Goal: Task Accomplishment & Management: Manage account settings

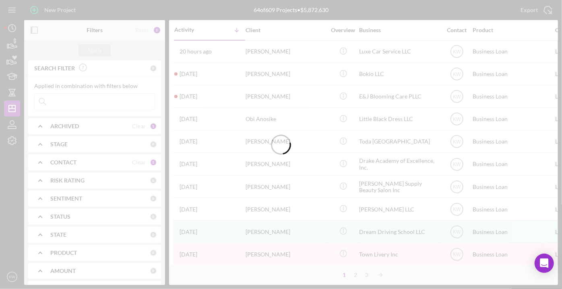
click at [11, 45] on div at bounding box center [281, 144] width 562 height 289
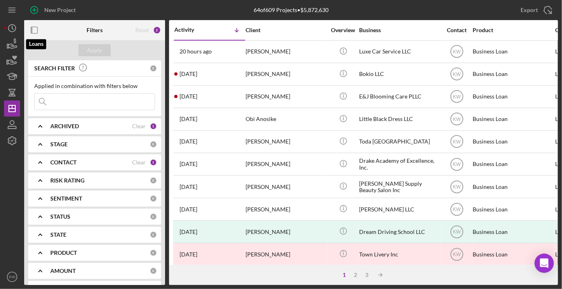
click at [11, 45] on icon "button" at bounding box center [12, 44] width 20 height 20
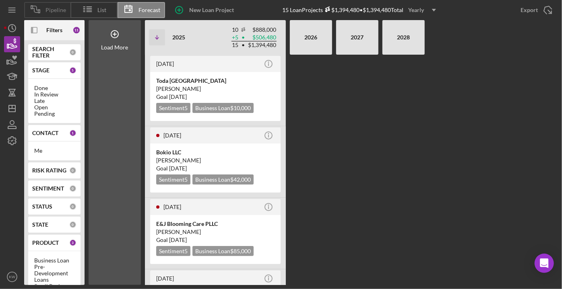
click at [48, 14] on div "Pipeline" at bounding box center [47, 10] width 46 height 16
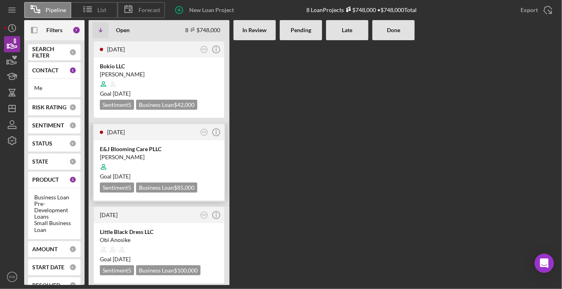
click at [145, 154] on div "[PERSON_NAME]" at bounding box center [159, 157] width 118 height 8
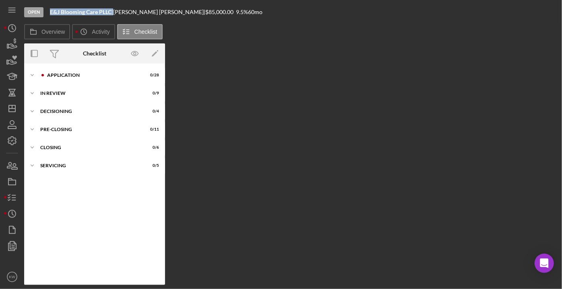
drag, startPoint x: 113, startPoint y: 14, endPoint x: 50, endPoint y: 12, distance: 62.4
click at [50, 12] on div "E&J Blooming Care PLLC |" at bounding box center [81, 12] width 63 height 6
copy div "E&J Blooming Care PLLC"
click at [16, 164] on icon "button" at bounding box center [12, 166] width 20 height 20
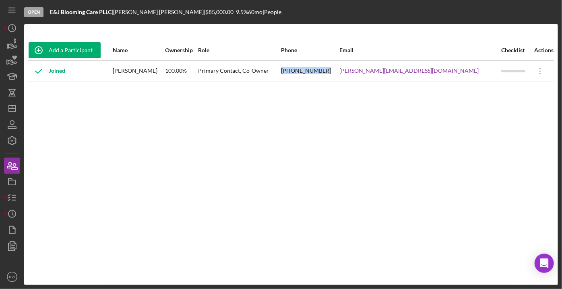
drag, startPoint x: 377, startPoint y: 72, endPoint x: 328, endPoint y: 70, distance: 48.3
click at [328, 70] on tr "Joined Eliana Valdez 100.00% Primary Contact, Co-Owner (978) 259-8228 eliana_in…" at bounding box center [291, 70] width 526 height 21
copy tr "(978) 259-8228"
drag, startPoint x: 460, startPoint y: 73, endPoint x: 390, endPoint y: 73, distance: 69.2
click at [390, 73] on tr "Joined Eliana Valdez 100.00% Primary Contact, Co-Owner (978) 259-8228 eliana_in…" at bounding box center [291, 70] width 526 height 21
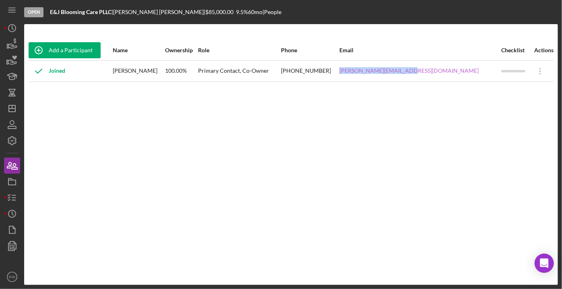
copy tr "eliana_ines@hotmail.com"
click at [13, 208] on icon "Icon/History" at bounding box center [12, 214] width 20 height 20
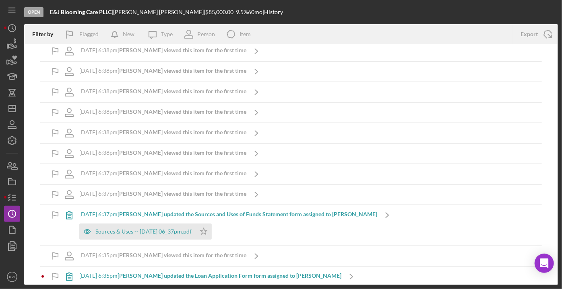
scroll to position [1688, 0]
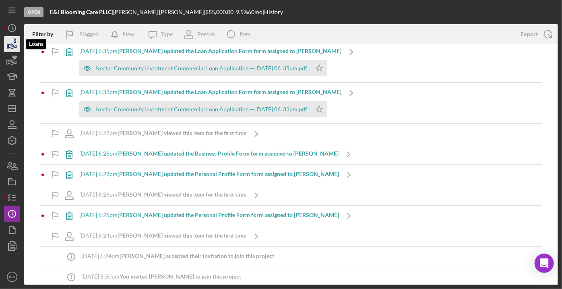
click at [13, 47] on icon "button" at bounding box center [12, 44] width 20 height 20
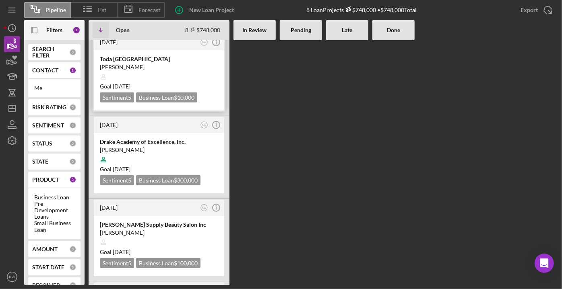
scroll to position [293, 0]
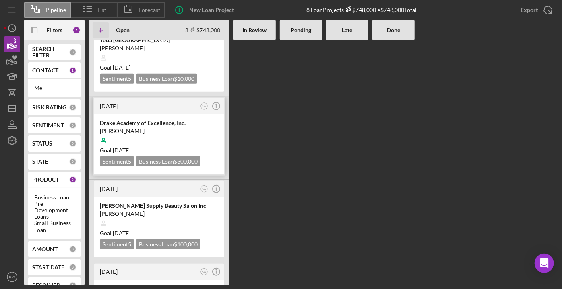
click at [159, 133] on div at bounding box center [159, 140] width 118 height 15
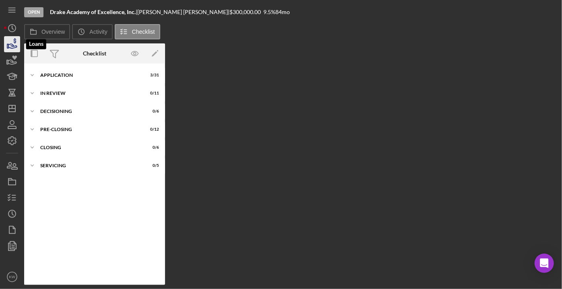
click at [11, 39] on icon "button" at bounding box center [12, 44] width 20 height 20
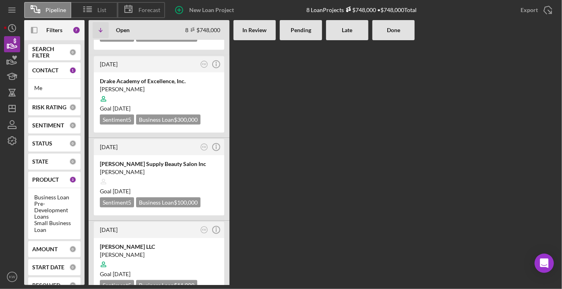
scroll to position [417, 0]
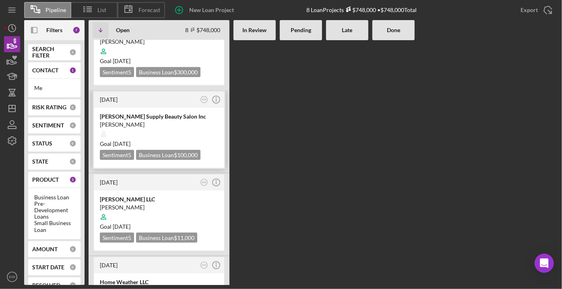
click at [171, 113] on div "[PERSON_NAME] Supply Beauty Salon Inc" at bounding box center [159, 117] width 118 height 8
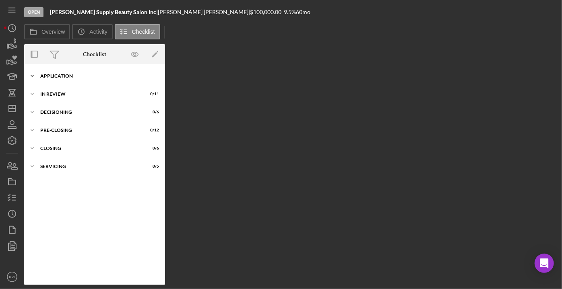
click at [39, 79] on icon "Icon/Expander" at bounding box center [32, 76] width 16 height 16
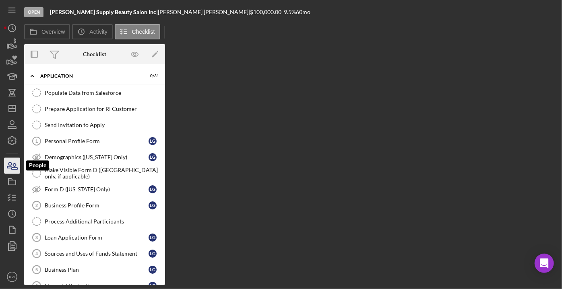
click at [14, 168] on icon "button" at bounding box center [12, 166] width 20 height 20
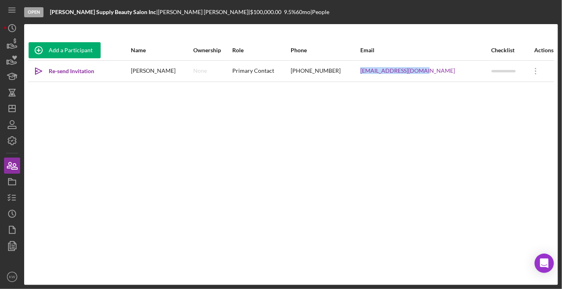
drag, startPoint x: 447, startPoint y: 71, endPoint x: 386, endPoint y: 73, distance: 61.2
click at [386, 73] on div "luisap_23@hotmail.com" at bounding box center [425, 71] width 130 height 20
copy link "luisap_23@hotmail.com"
drag, startPoint x: 362, startPoint y: 70, endPoint x: 320, endPoint y: 71, distance: 42.3
click at [320, 71] on tr "Icon/icon-invite-send Re-send Invitation Luisa Gonzalez None Primary Contact (9…" at bounding box center [291, 70] width 526 height 21
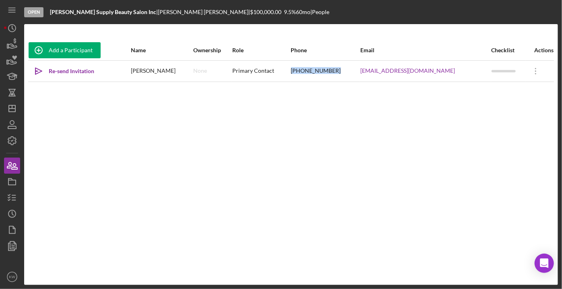
copy tr "(978) 876-4808"
click at [13, 165] on icon "button" at bounding box center [15, 167] width 6 height 6
click at [7, 43] on icon "button" at bounding box center [12, 44] width 20 height 20
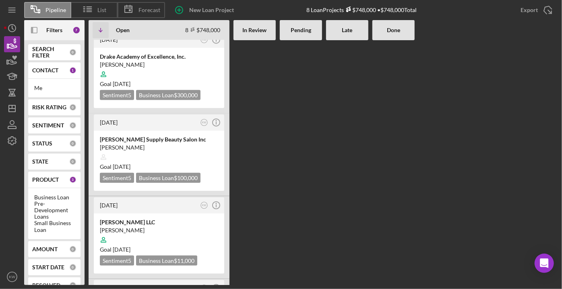
scroll to position [417, 0]
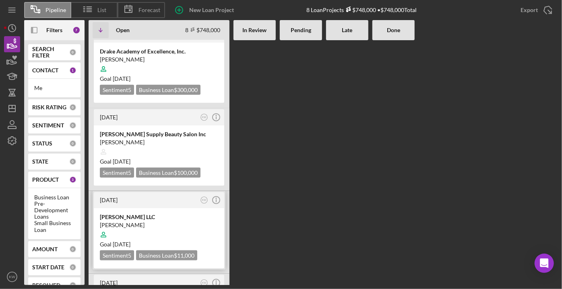
click at [136, 227] on div at bounding box center [159, 234] width 118 height 15
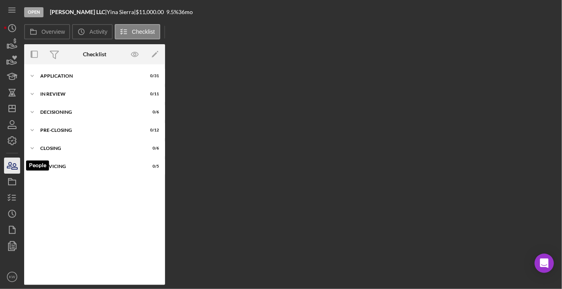
click at [9, 166] on icon "button" at bounding box center [12, 166] width 20 height 20
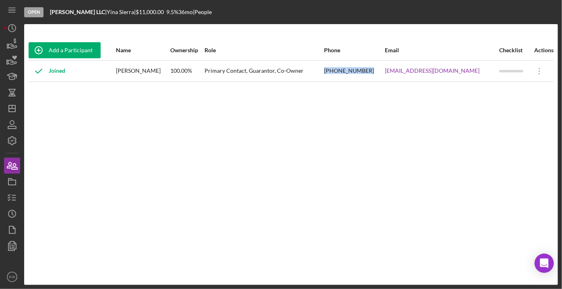
drag, startPoint x: 365, startPoint y: 70, endPoint x: 317, endPoint y: 76, distance: 49.0
click at [317, 76] on tr "Joined Yina Sierra 100.00% Primary Contact, Guarantor, Co-Owner (978) 390-5833 …" at bounding box center [291, 70] width 526 height 21
copy tr "(978) 390-5833"
drag, startPoint x: 466, startPoint y: 72, endPoint x: 377, endPoint y: 75, distance: 89.0
click at [385, 75] on div "tiendacristianahadassah@gmail.com" at bounding box center [441, 71] width 113 height 20
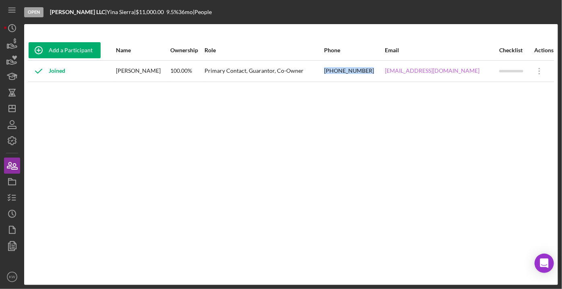
copy link "tiendacristianahadassah@gmail.com"
click at [14, 188] on icon "button" at bounding box center [12, 182] width 20 height 20
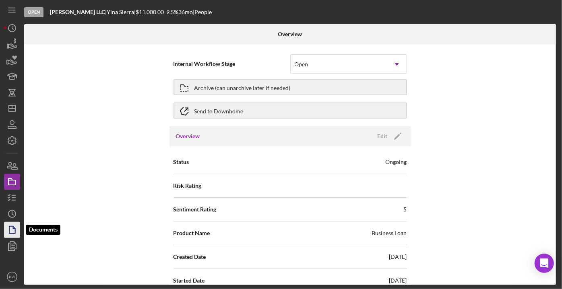
click at [14, 229] on icon "button" at bounding box center [14, 228] width 2 height 2
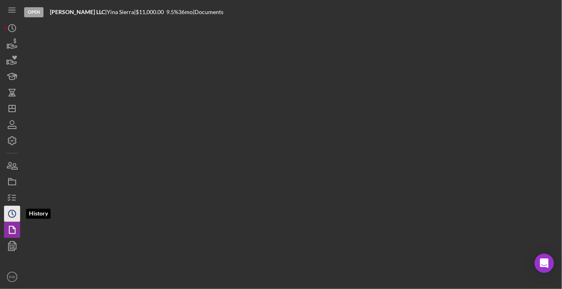
click at [12, 212] on icon "Icon/History" at bounding box center [12, 214] width 20 height 20
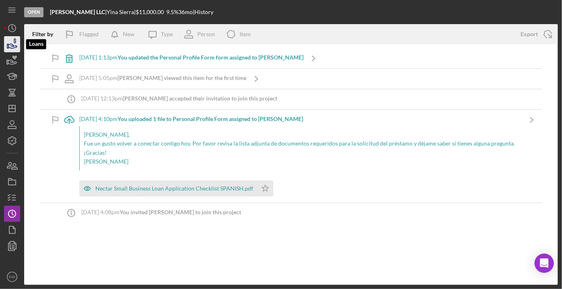
click at [8, 44] on polygon "button" at bounding box center [7, 46] width 1 height 4
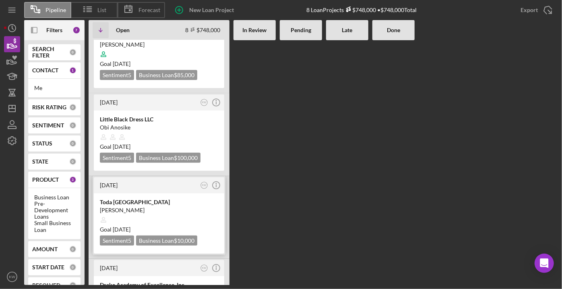
scroll to position [417, 0]
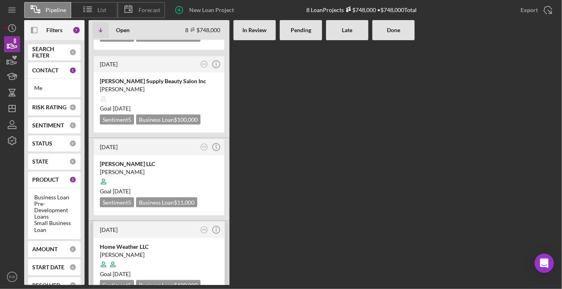
click at [141, 251] on div "[PERSON_NAME]" at bounding box center [159, 255] width 118 height 8
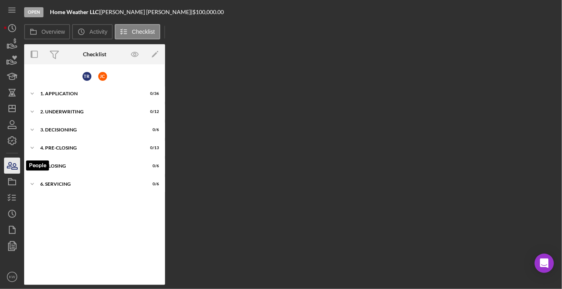
click at [10, 163] on icon "button" at bounding box center [12, 166] width 20 height 20
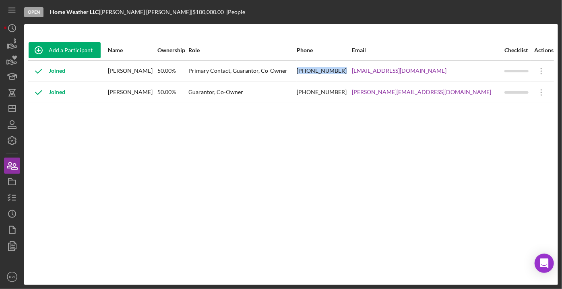
drag, startPoint x: 395, startPoint y: 72, endPoint x: 345, endPoint y: 73, distance: 49.5
click at [345, 73] on tr "Joined Theodoro Rosario 50.00% Primary Contact, Guarantor, Co-Owner (978) 390-7…" at bounding box center [291, 70] width 526 height 21
copy tr "(978) 390-7511"
drag, startPoint x: 465, startPoint y: 71, endPoint x: 406, endPoint y: 74, distance: 58.8
click at [406, 74] on td "theo@home-weather.com" at bounding box center [428, 70] width 152 height 21
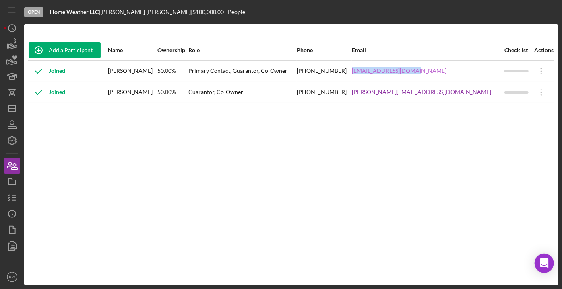
copy link "theo@home-weather.com"
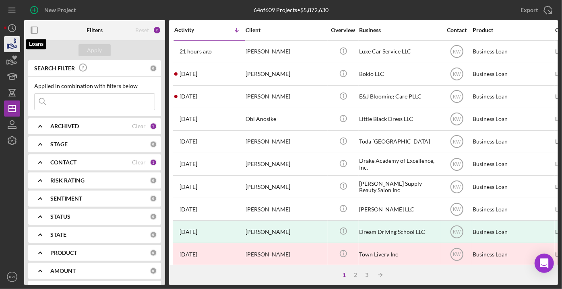
click at [14, 45] on icon "button" at bounding box center [12, 44] width 20 height 20
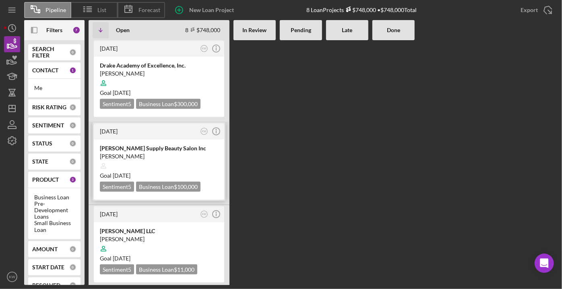
scroll to position [417, 0]
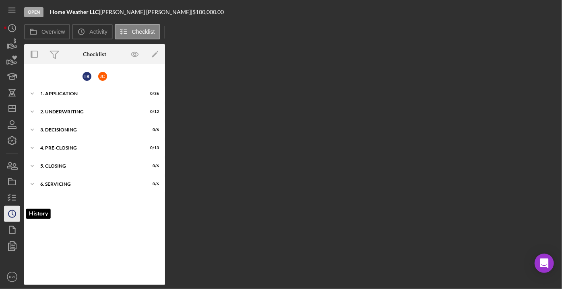
click at [11, 217] on icon "Icon/History" at bounding box center [12, 214] width 20 height 20
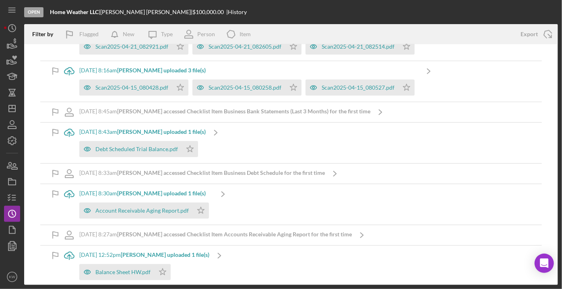
scroll to position [1829, 0]
click at [11, 179] on polygon "button" at bounding box center [10, 180] width 4 height 2
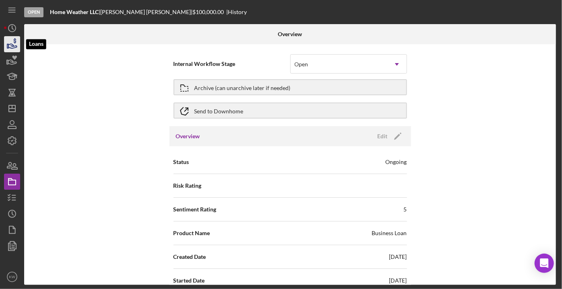
click at [10, 43] on icon "button" at bounding box center [12, 44] width 20 height 20
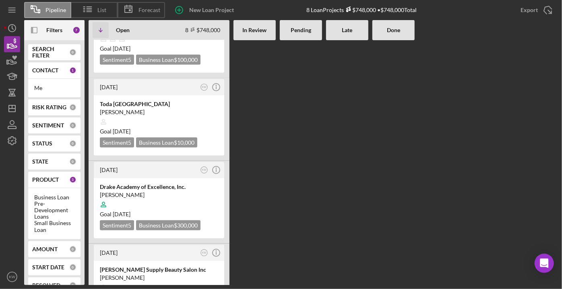
scroll to position [52, 0]
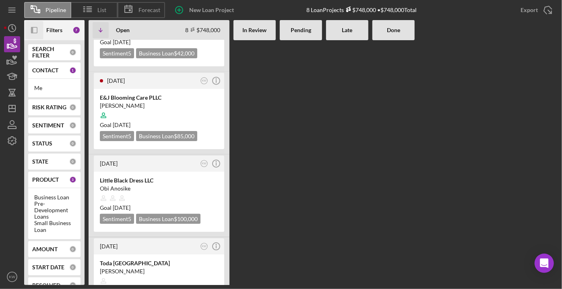
click at [37, 32] on rect "button" at bounding box center [34, 30] width 6 height 6
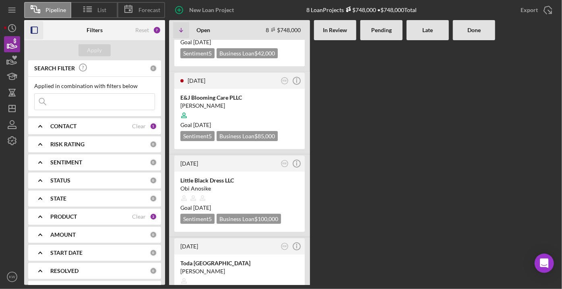
click at [102, 99] on input at bounding box center [95, 102] width 120 height 16
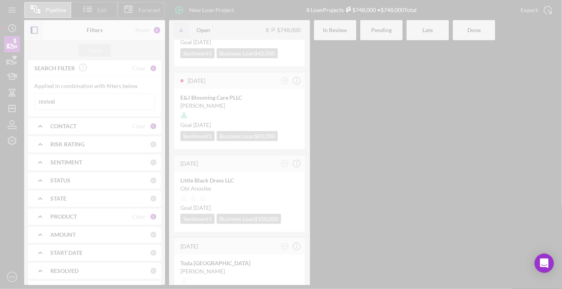
scroll to position [0, 0]
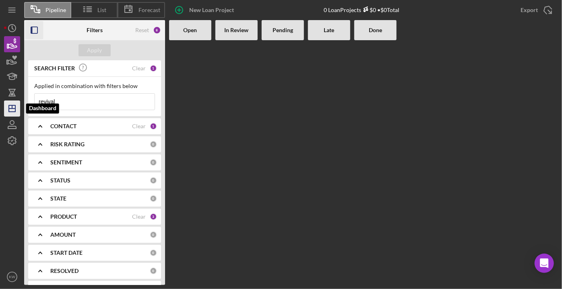
type input "revival"
click at [12, 110] on icon "Icon/Dashboard" at bounding box center [12, 109] width 20 height 20
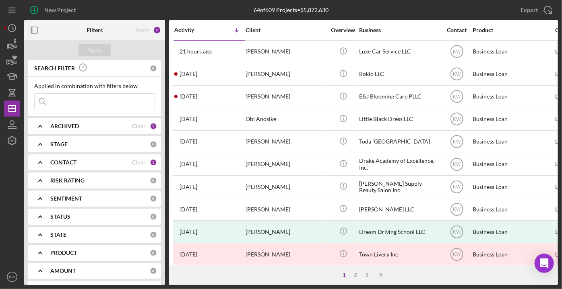
click at [74, 93] on div "Applied in combination with filters below Icon/Menu Close" at bounding box center [94, 96] width 121 height 27
click at [73, 97] on input at bounding box center [95, 102] width 120 height 16
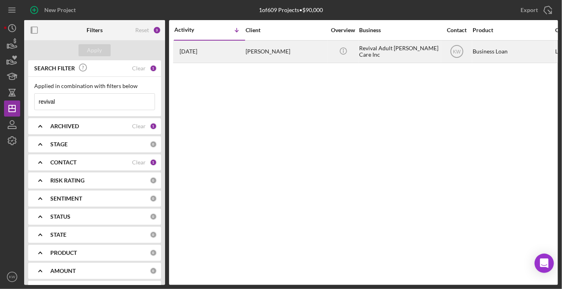
type input "revival"
click at [280, 49] on div "Revival Adult [PERSON_NAME] Care Inc" at bounding box center [399, 51] width 80 height 21
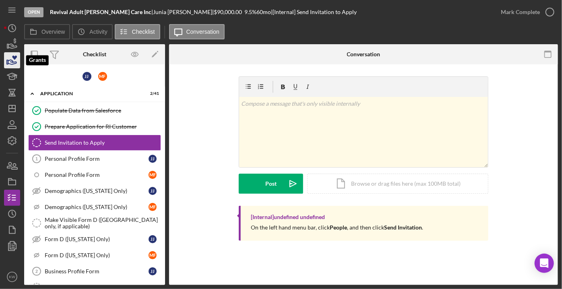
click at [17, 60] on icon "button" at bounding box center [12, 60] width 20 height 20
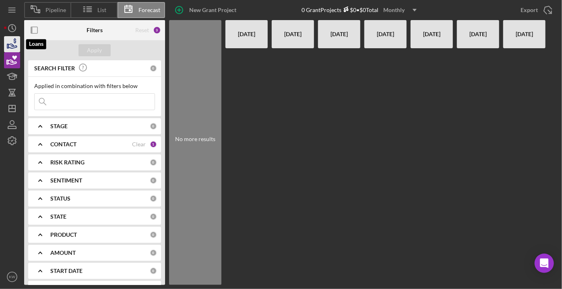
click at [14, 44] on icon "button" at bounding box center [12, 44] width 20 height 20
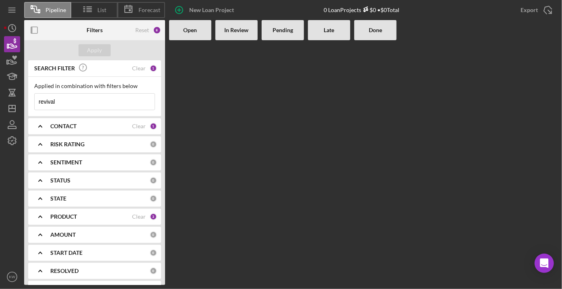
drag, startPoint x: 60, startPoint y: 105, endPoint x: 23, endPoint y: 106, distance: 37.1
click at [23, 106] on div "Pipeline List Forecast New Loan Project 0 Loan Projects $0 • $0 Total Export Ic…" at bounding box center [281, 142] width 554 height 285
click at [17, 61] on icon "button" at bounding box center [12, 60] width 20 height 20
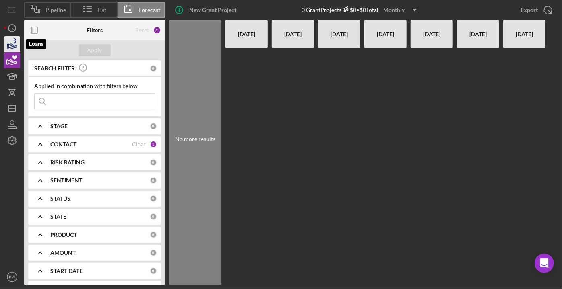
click at [10, 47] on icon "button" at bounding box center [12, 44] width 20 height 20
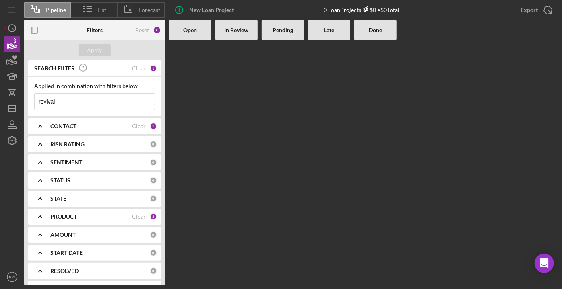
drag, startPoint x: 96, startPoint y: 101, endPoint x: 2, endPoint y: 101, distance: 93.8
click at [0, 102] on div "Pipeline List Forecast New Loan Project 0 Loan Projects $0 • $0 Total Export Ic…" at bounding box center [281, 144] width 562 height 289
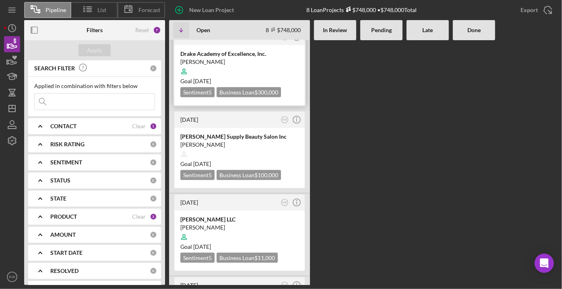
scroll to position [417, 0]
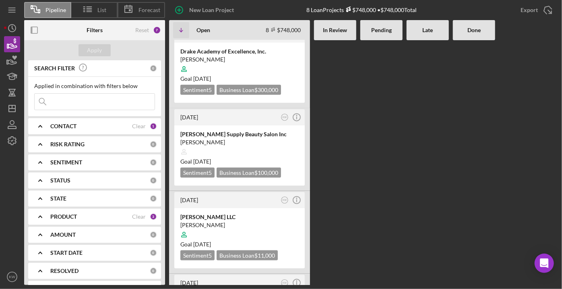
click at [71, 96] on input at bounding box center [95, 102] width 120 height 16
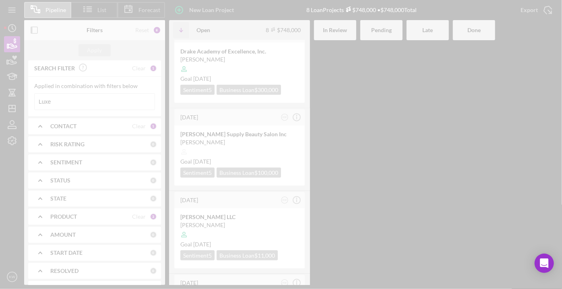
scroll to position [0, 0]
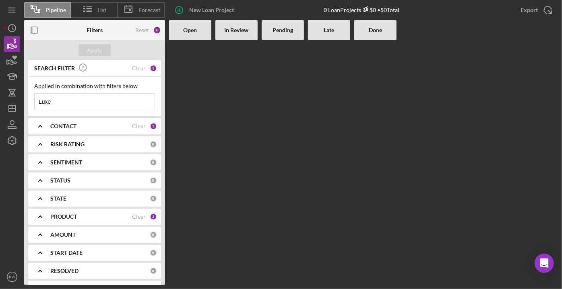
drag, startPoint x: 64, startPoint y: 96, endPoint x: 24, endPoint y: 98, distance: 40.7
click at [24, 98] on div "Pipeline List Forecast New Loan Project 0 Loan Projects $0 • $0 Total Export Ic…" at bounding box center [281, 142] width 554 height 285
type input "Luxe"
click at [15, 106] on polygon "button" at bounding box center [12, 108] width 6 height 6
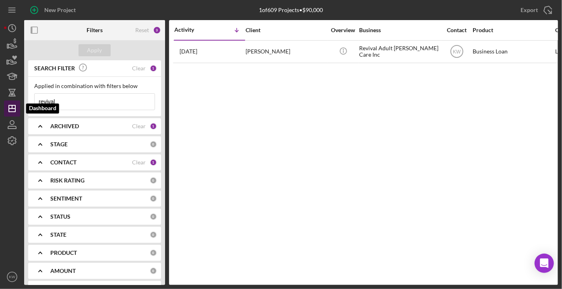
drag, startPoint x: 57, startPoint y: 95, endPoint x: 15, endPoint y: 104, distance: 42.7
click at [15, 104] on div "New Project 1 of 609 Projects • $90,000 revival Export Icon/Export Filters Rese…" at bounding box center [281, 142] width 554 height 285
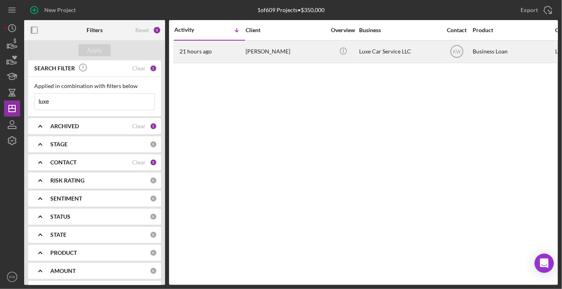
type input "luxe"
click at [280, 49] on div "Luxe Car Service LLC" at bounding box center [399, 51] width 80 height 21
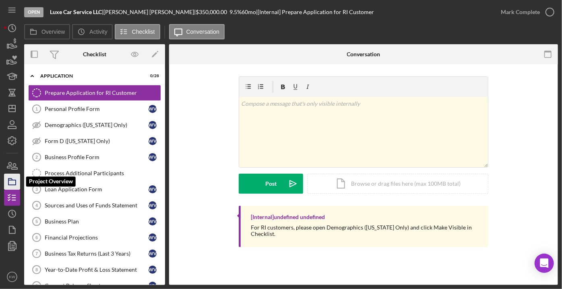
click at [12, 185] on rect "button" at bounding box center [11, 182] width 7 height 5
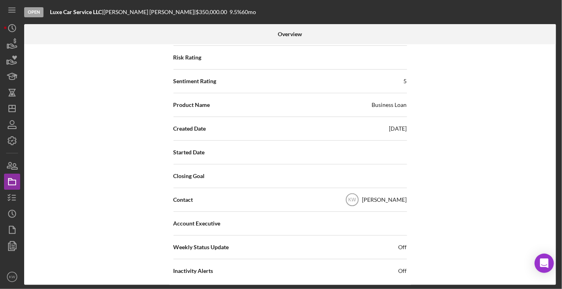
scroll to position [146, 0]
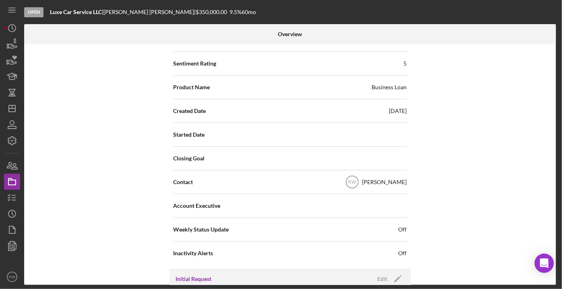
click at [280, 155] on div "Closing Goal" at bounding box center [289, 159] width 233 height 20
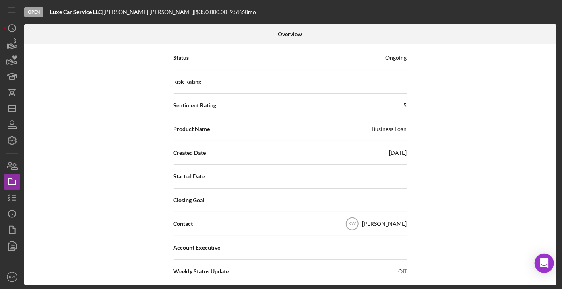
scroll to position [0, 0]
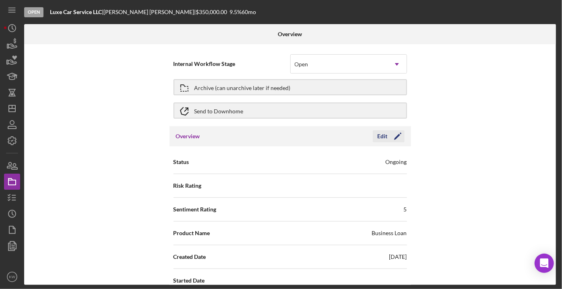
click at [280, 137] on polygon "button" at bounding box center [397, 137] width 6 height 6
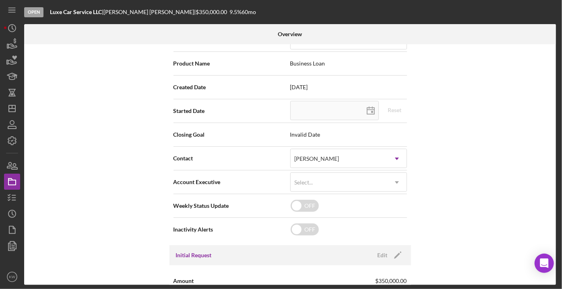
scroll to position [183, 0]
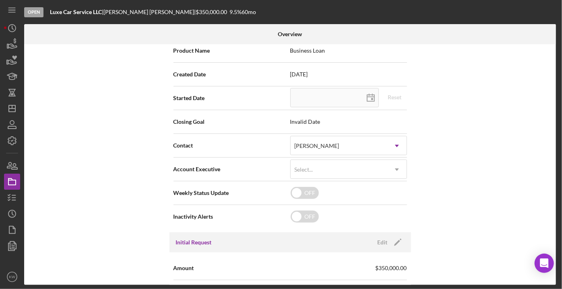
click at [280, 122] on span "Invalid Date" at bounding box center [348, 122] width 117 height 6
drag, startPoint x: 336, startPoint y: 123, endPoint x: 276, endPoint y: 124, distance: 60.0
click at [276, 124] on div "Closing Goal Invalid Date" at bounding box center [289, 122] width 233 height 20
click at [280, 121] on span "Invalid Date" at bounding box center [348, 122] width 117 height 6
drag, startPoint x: 320, startPoint y: 124, endPoint x: 285, endPoint y: 121, distance: 34.8
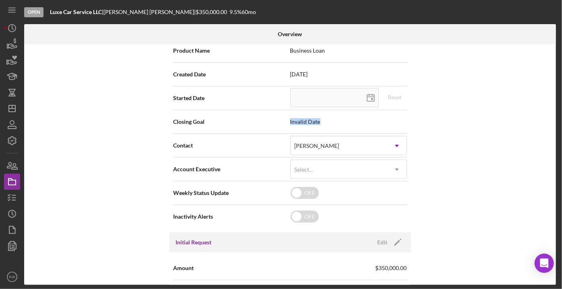
click at [280, 121] on div "Closing Goal Invalid Date" at bounding box center [289, 122] width 233 height 20
copy div "Invalid Date"
click at [280, 258] on div "Open Intercom Messenger" at bounding box center [544, 263] width 21 height 21
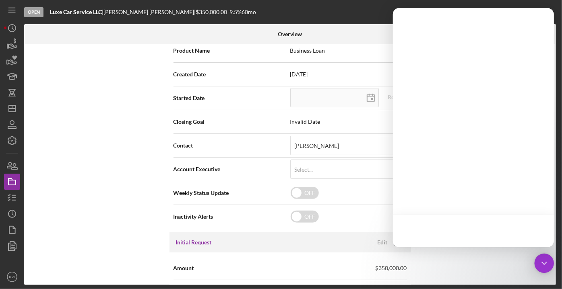
scroll to position [0, 0]
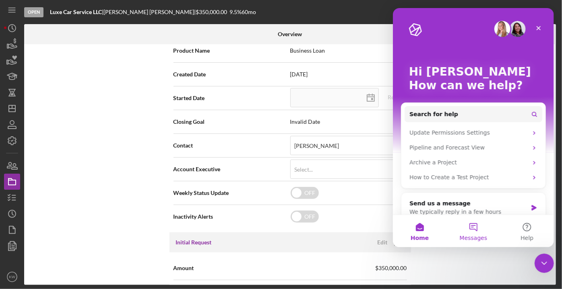
click at [280, 227] on button "Messages" at bounding box center [473, 231] width 54 height 32
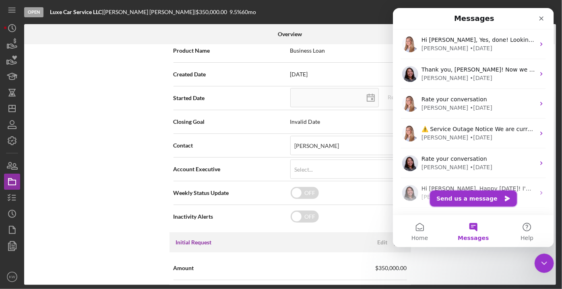
click at [280, 204] on button "Send us a message" at bounding box center [472, 199] width 87 height 16
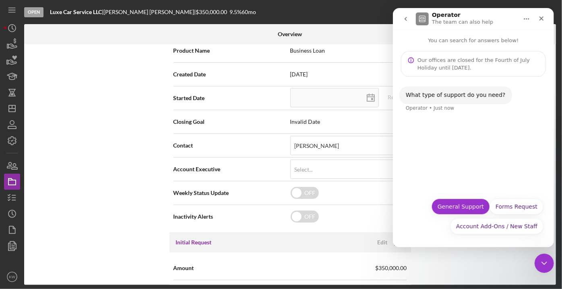
click at [280, 210] on button "General Support" at bounding box center [460, 207] width 58 height 16
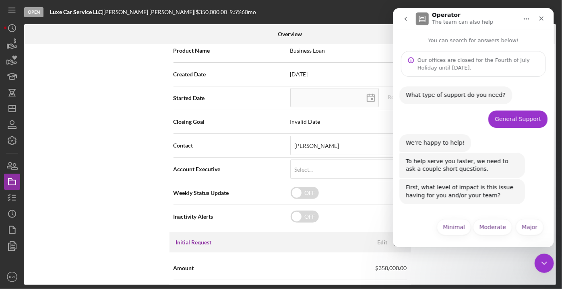
scroll to position [1, 0]
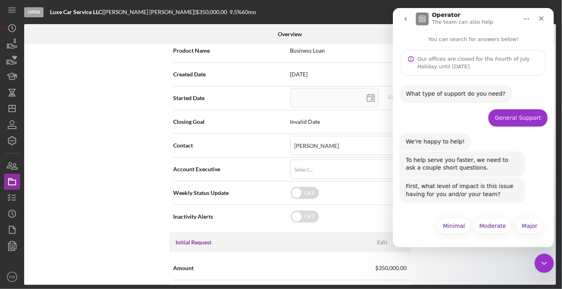
drag, startPoint x: 493, startPoint y: 226, endPoint x: 522, endPoint y: 181, distance: 53.4
click at [280, 181] on div "What type of support do you need? Operator • Just now General Support Kristin •…" at bounding box center [472, 162] width 161 height 173
click at [280, 223] on button "Moderate" at bounding box center [491, 226] width 39 height 16
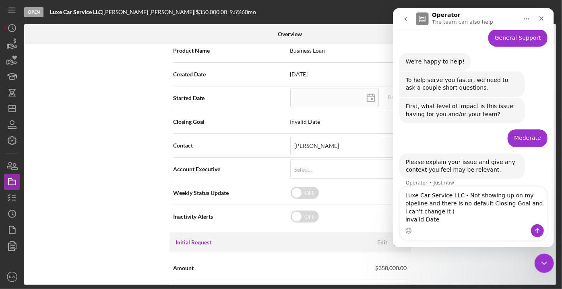
scroll to position [90, 0]
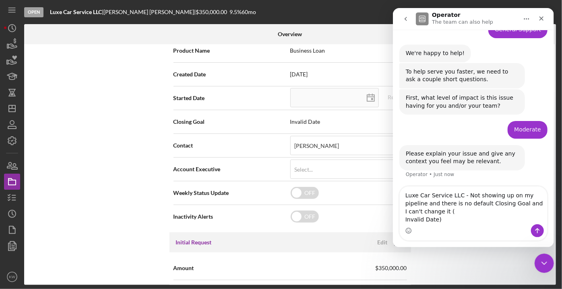
click at [280, 213] on textarea "Luxe Car Service LLC - Not showing up on my pipeline and there is no default Cl…" at bounding box center [472, 206] width 147 height 38
type textarea "Luxe Car Service LLC - Not showing up on my pipeline and there is no default Cl…"
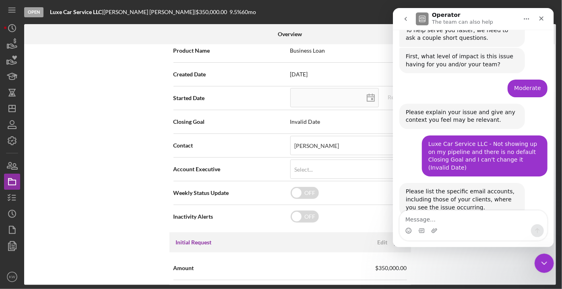
scroll to position [145, 0]
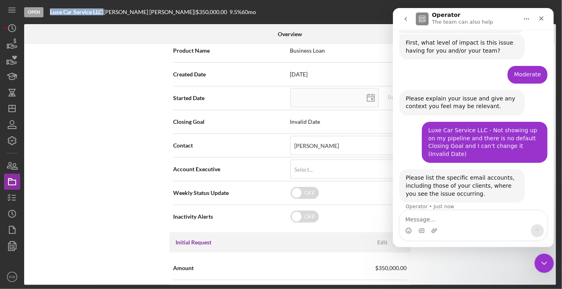
drag, startPoint x: 103, startPoint y: 12, endPoint x: 50, endPoint y: 12, distance: 53.5
click at [50, 12] on div "Luxe Car Service LLC |" at bounding box center [77, 12] width 54 height 6
copy div "Luxe Car Service LLC"
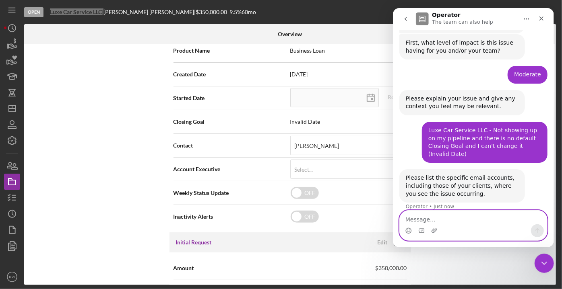
click at [280, 222] on textarea "Message…" at bounding box center [472, 218] width 147 height 14
paste textarea "Luxe Car Service LLC"
drag, startPoint x: 542, startPoint y: 223, endPoint x: 534, endPoint y: 228, distance: 8.8
click at [280, 223] on textarea "Luxe Car Service LLC" at bounding box center [472, 218] width 147 height 14
type textarea "Luxe Car Service LLC"
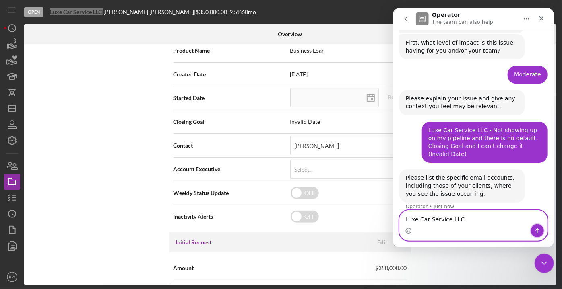
click at [280, 229] on button "Send a message…" at bounding box center [536, 231] width 13 height 13
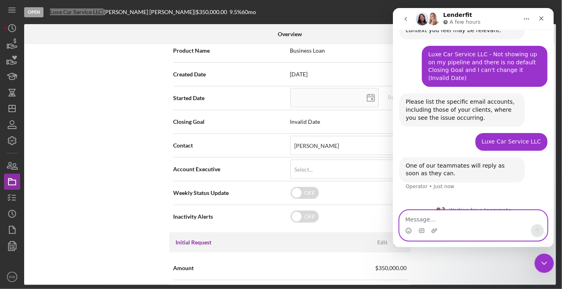
scroll to position [223, 0]
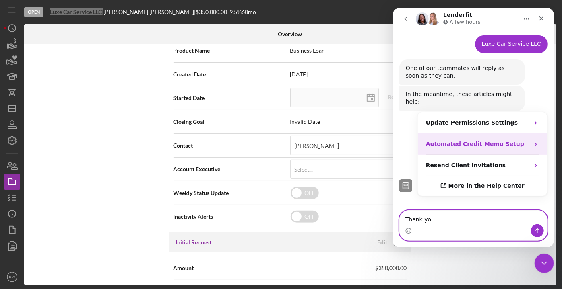
type textarea "Thank you!"
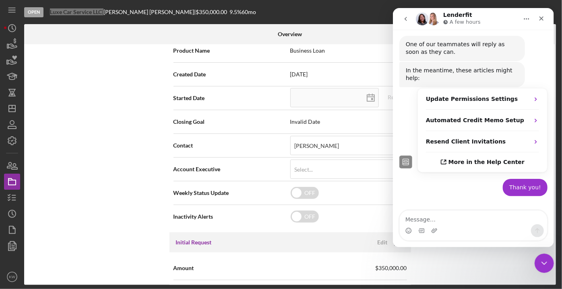
click at [280, 179] on div "Thank you! Kristin • 11m ago" at bounding box center [473, 192] width 148 height 27
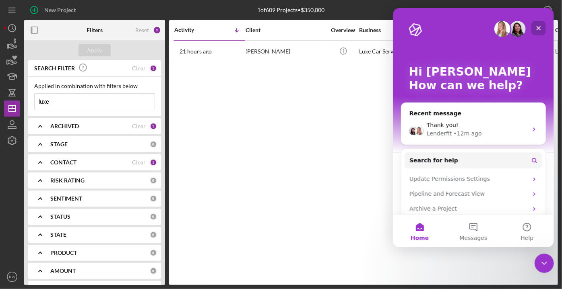
click at [540, 28] on icon "Close" at bounding box center [538, 28] width 6 height 6
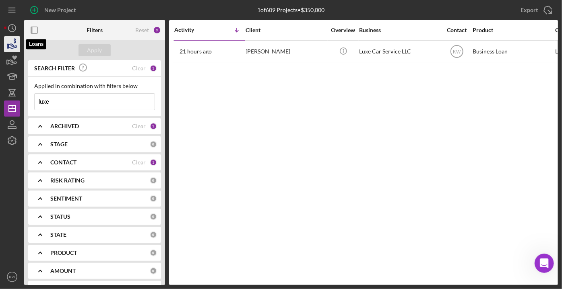
click at [9, 49] on icon "button" at bounding box center [12, 44] width 20 height 20
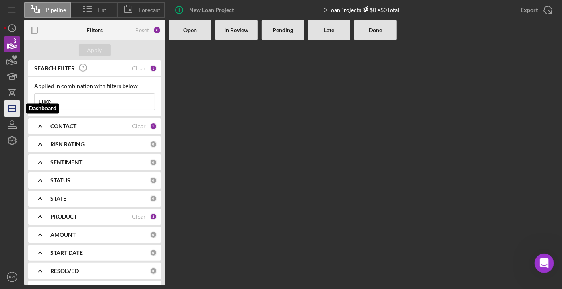
drag, startPoint x: 75, startPoint y: 103, endPoint x: 18, endPoint y: 104, distance: 57.6
click at [18, 104] on div "Pipeline List Forecast New Loan Project 0 Loan Projects $0 • $0 Total Export Ic…" at bounding box center [281, 142] width 554 height 285
click at [152, 10] on span "Forecast" at bounding box center [149, 10] width 22 height 6
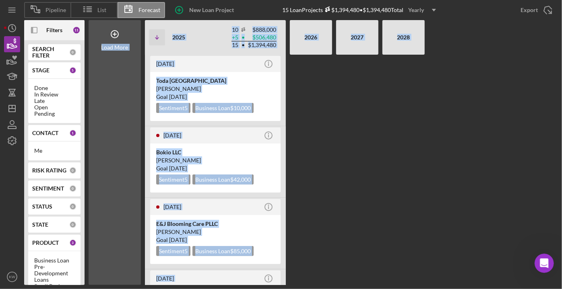
drag, startPoint x: 120, startPoint y: 36, endPoint x: 342, endPoint y: 56, distance: 223.8
click at [342, 56] on div "Load More Icon/Table Sort Arrow 2025 10 $888,000 + 5 • $506,480 15 • $1,394,480…" at bounding box center [323, 152] width 469 height 265
click at [351, 63] on div at bounding box center [357, 170] width 42 height 231
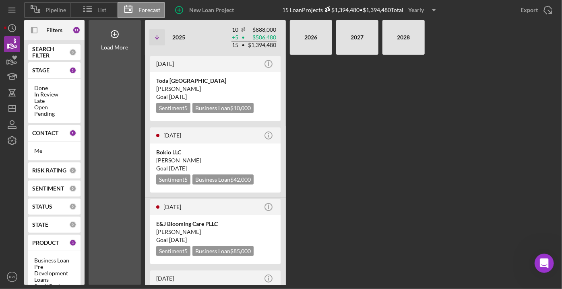
click at [433, 9] on icon "Icon/Dropdown Arrow" at bounding box center [434, 10] width 20 height 20
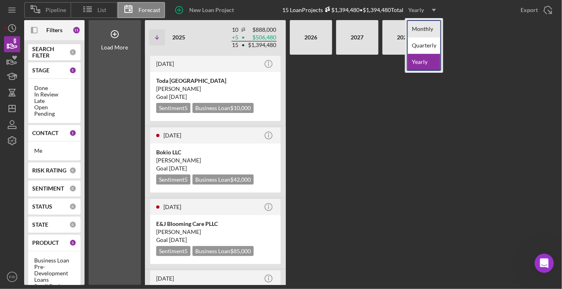
click at [423, 31] on div "Monthly" at bounding box center [424, 29] width 33 height 17
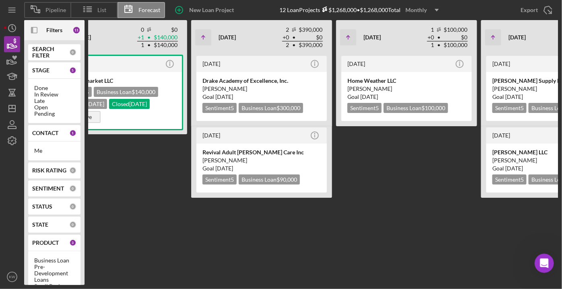
scroll to position [0, 292]
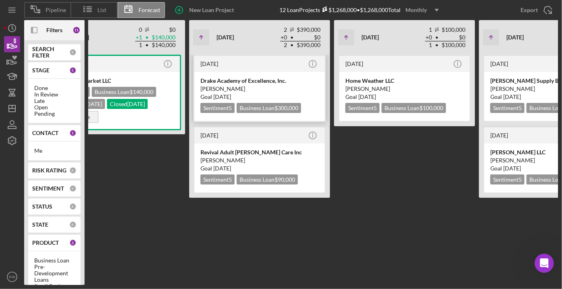
click at [250, 80] on div "Drake Academy of Excellence, Inc." at bounding box center [259, 81] width 118 height 8
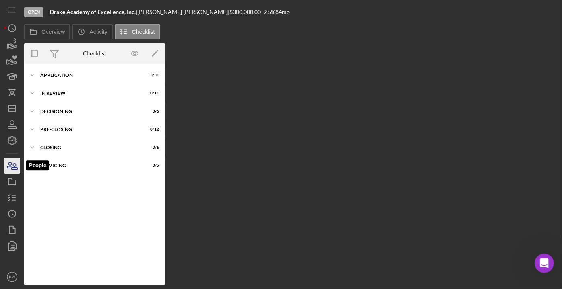
click at [15, 168] on icon "button" at bounding box center [12, 166] width 20 height 20
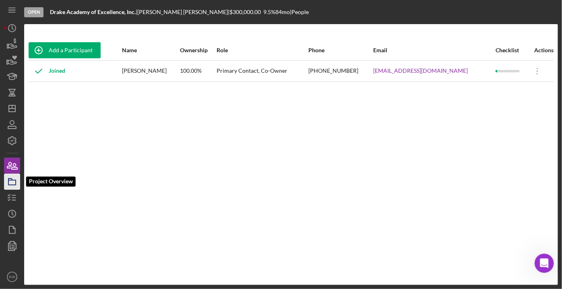
click at [18, 180] on icon "button" at bounding box center [12, 182] width 20 height 20
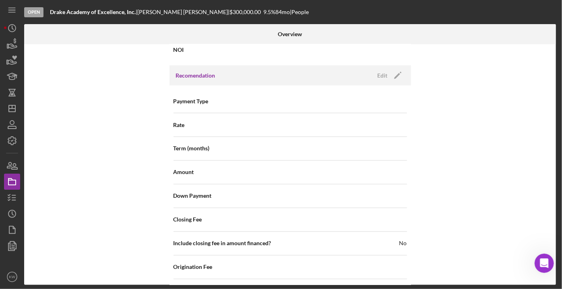
scroll to position [658, 0]
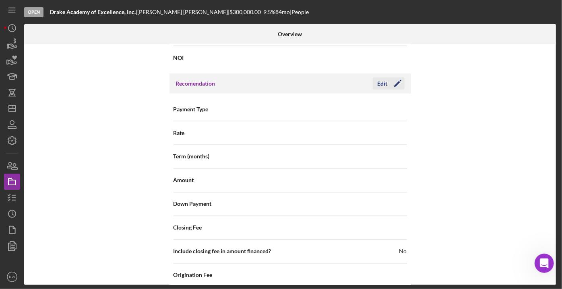
click at [397, 83] on icon "Icon/Edit" at bounding box center [398, 84] width 20 height 20
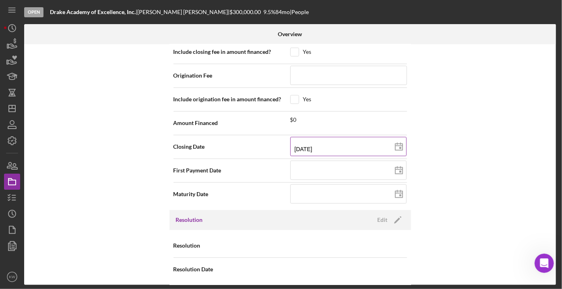
click at [372, 146] on input "[DATE]" at bounding box center [348, 146] width 116 height 19
click at [306, 145] on input "[DATE]" at bounding box center [348, 146] width 116 height 19
type input "[DATE]"
type input "03/02/y025"
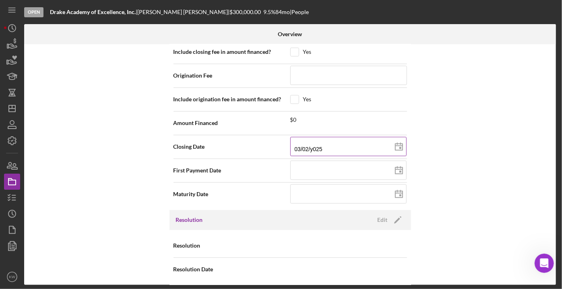
type input "[DATE]"
click at [460, 114] on div "Internal Workflow Stage Open Icon/Dropdown Arrow Archive (can unarchive later i…" at bounding box center [290, 164] width 532 height 241
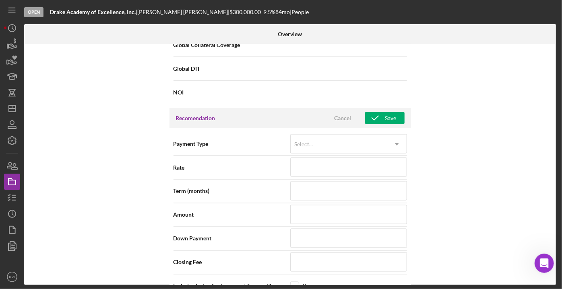
scroll to position [602, 0]
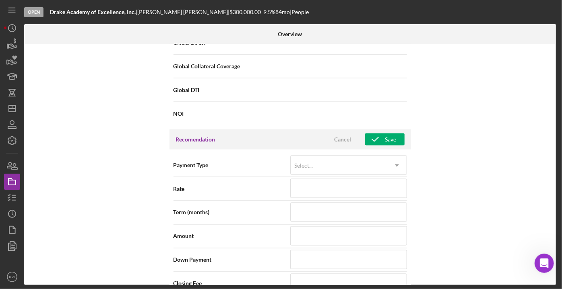
click at [398, 130] on div "Recomendation Cancel Save" at bounding box center [289, 140] width 241 height 20
click at [397, 136] on button "Save" at bounding box center [384, 140] width 39 height 12
click at [12, 43] on icon "button" at bounding box center [12, 44] width 20 height 20
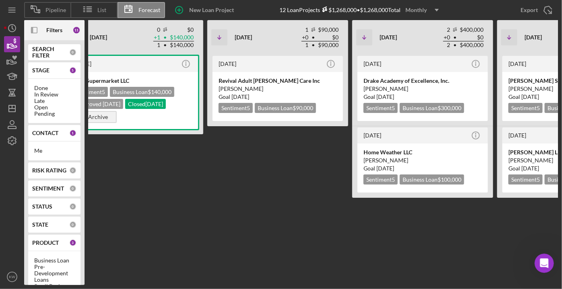
scroll to position [0, 357]
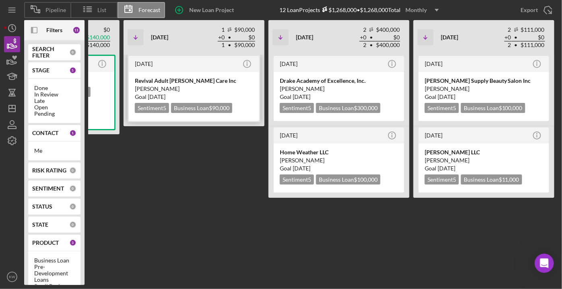
click at [186, 85] on div "[PERSON_NAME]" at bounding box center [194, 89] width 118 height 8
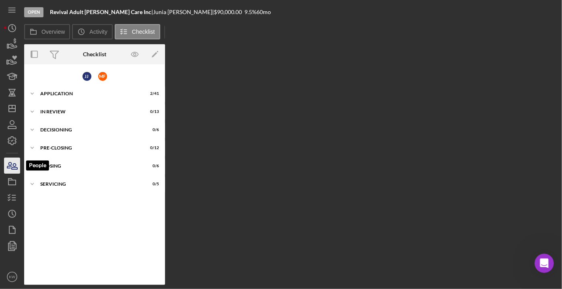
click at [14, 164] on icon "button" at bounding box center [12, 166] width 20 height 20
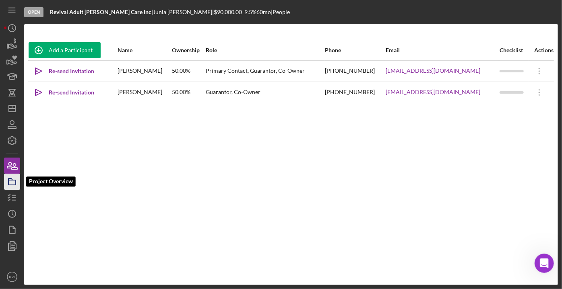
click at [13, 184] on icon "button" at bounding box center [12, 182] width 20 height 20
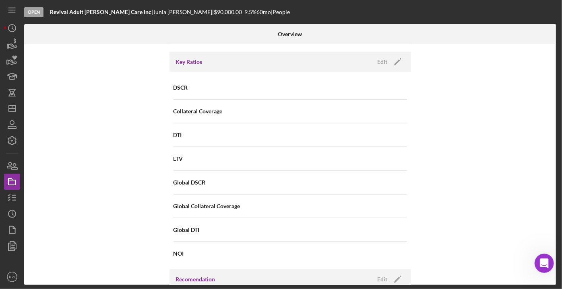
scroll to position [529, 0]
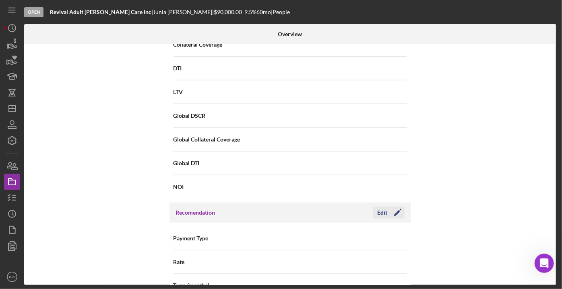
click at [399, 212] on icon "Icon/Edit" at bounding box center [398, 213] width 20 height 20
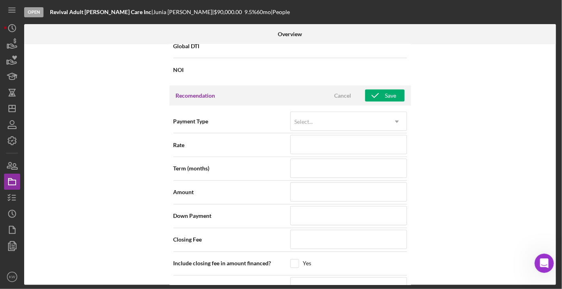
scroll to position [822, 0]
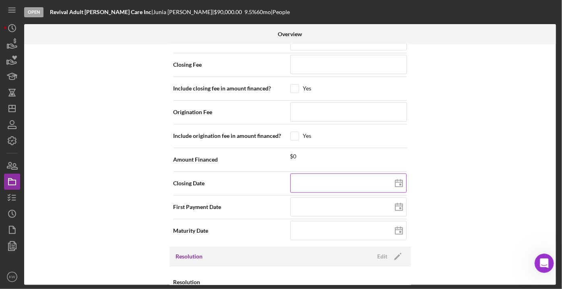
click at [356, 183] on input at bounding box center [348, 182] width 116 height 19
type input "0m/dd/yyyy"
type input "09/dd/yyyy"
type input "09/3d/yyyy"
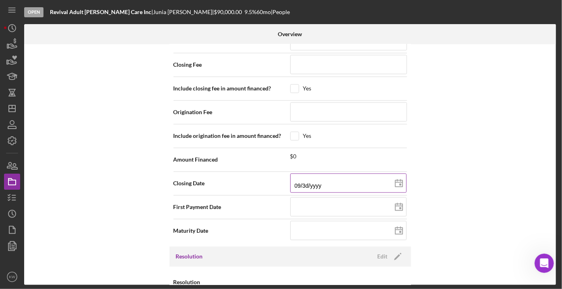
type input "09/30/yyyy"
type input "09/30/2yyy"
type input "09/30/20yy"
type input "09/30/202y"
type input "[DATE]"
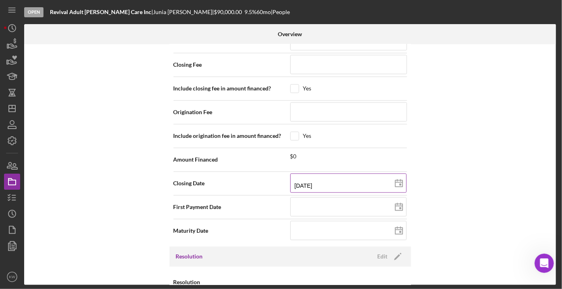
type input "[DATE]"
click at [425, 169] on div "Internal Workflow Stage Open Icon/Dropdown Arrow Archive (can unarchive later i…" at bounding box center [290, 164] width 532 height 241
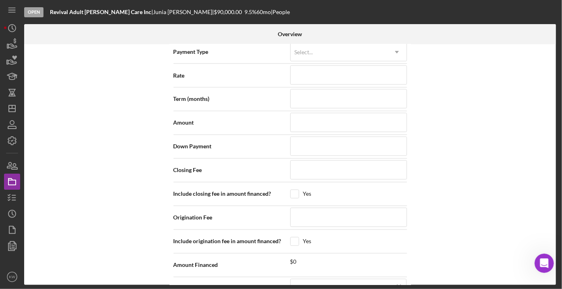
scroll to position [639, 0]
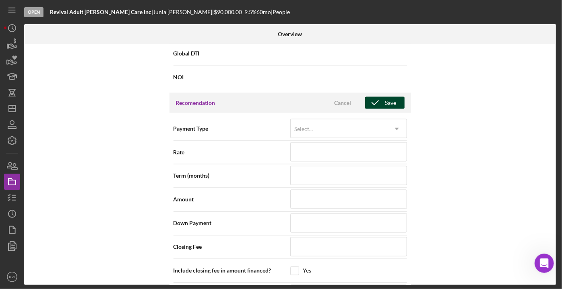
click at [392, 97] on div "Save" at bounding box center [390, 103] width 11 height 12
click at [9, 166] on icon "button" at bounding box center [9, 166] width 4 height 6
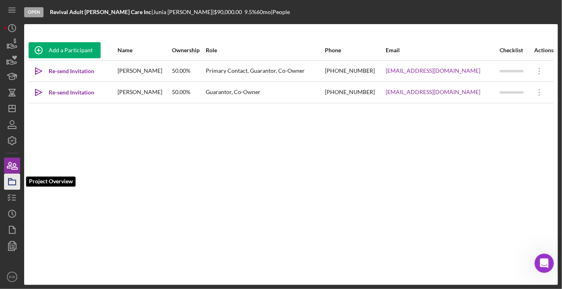
click at [11, 179] on icon "button" at bounding box center [12, 182] width 20 height 20
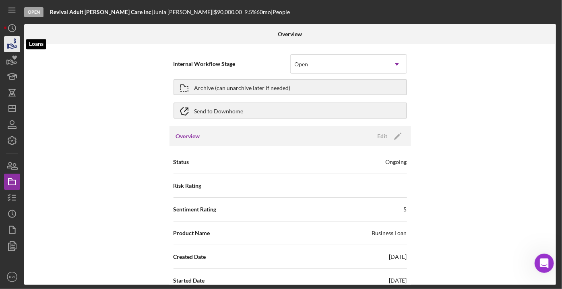
click at [16, 49] on icon "button" at bounding box center [12, 44] width 20 height 20
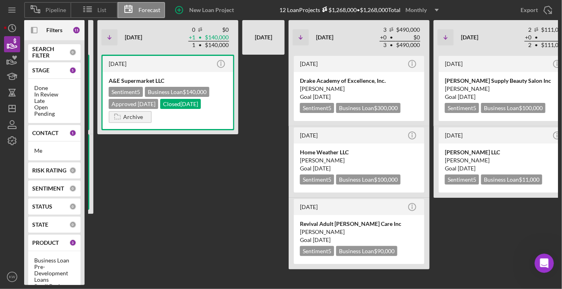
scroll to position [0, 259]
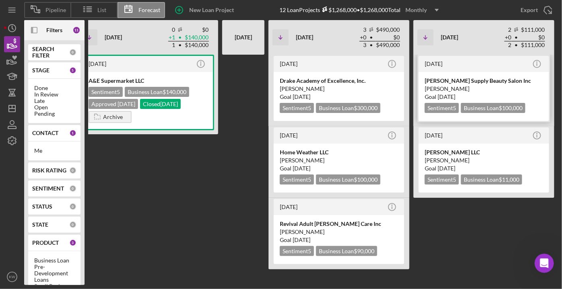
click at [496, 80] on div "[PERSON_NAME] Supply Beauty Salon Inc" at bounding box center [484, 81] width 118 height 8
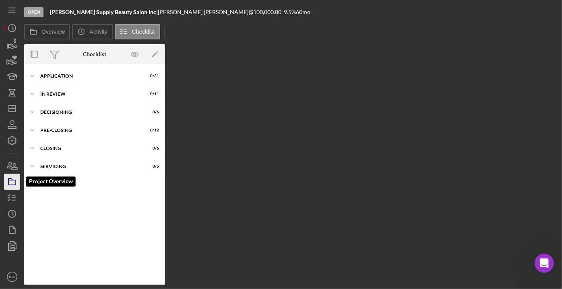
click at [14, 183] on icon "button" at bounding box center [12, 182] width 20 height 20
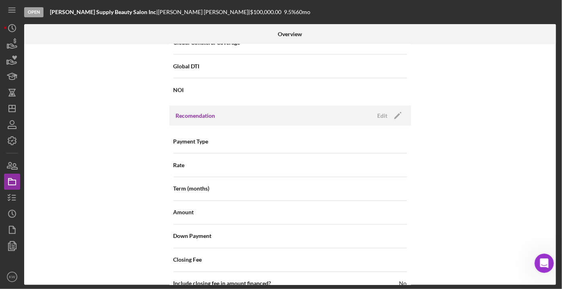
scroll to position [639, 0]
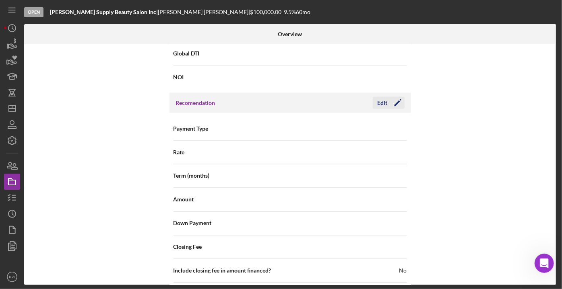
click at [401, 99] on icon "Icon/Edit" at bounding box center [398, 103] width 20 height 20
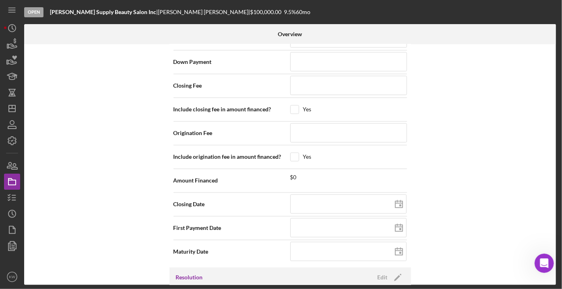
scroll to position [822, 0]
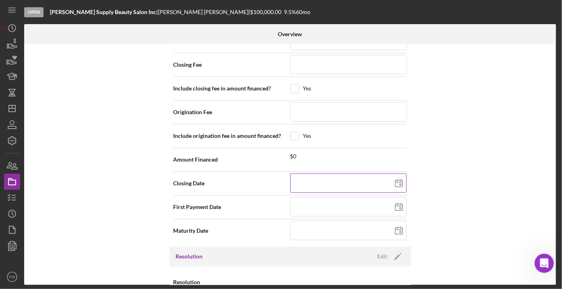
click at [347, 179] on input at bounding box center [348, 182] width 116 height 19
type input "0m/dd/yyyy"
type input "09/dd/yyyy"
type input "09/3d/yyyy"
type input "09/30/yyyy"
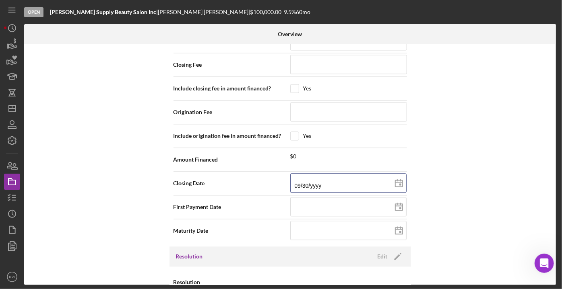
type input "09/30/2yyy"
type input "09/30/20yy"
type input "09/30/202y"
type input "[DATE]"
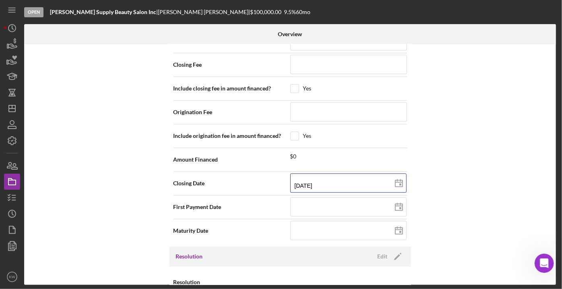
type input "[DATE]"
drag, startPoint x: 491, startPoint y: 119, endPoint x: 496, endPoint y: 122, distance: 5.4
click at [491, 119] on div "Internal Workflow Stage Open Icon/Dropdown Arrow Archive (can unarchive later i…" at bounding box center [290, 164] width 532 height 241
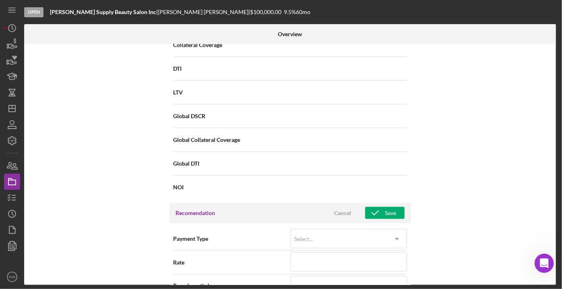
scroll to position [529, 0]
click at [386, 212] on div "Save" at bounding box center [390, 213] width 11 height 12
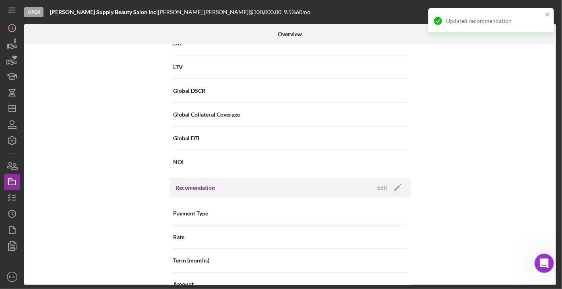
scroll to position [566, 0]
